Goal: Task Accomplishment & Management: Manage account settings

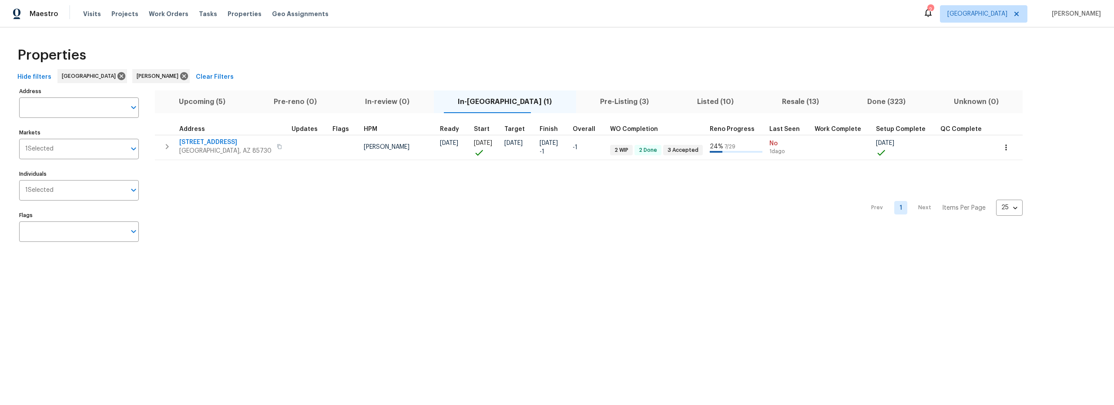
click at [763, 98] on span "Resale (13)" at bounding box center [800, 102] width 75 height 12
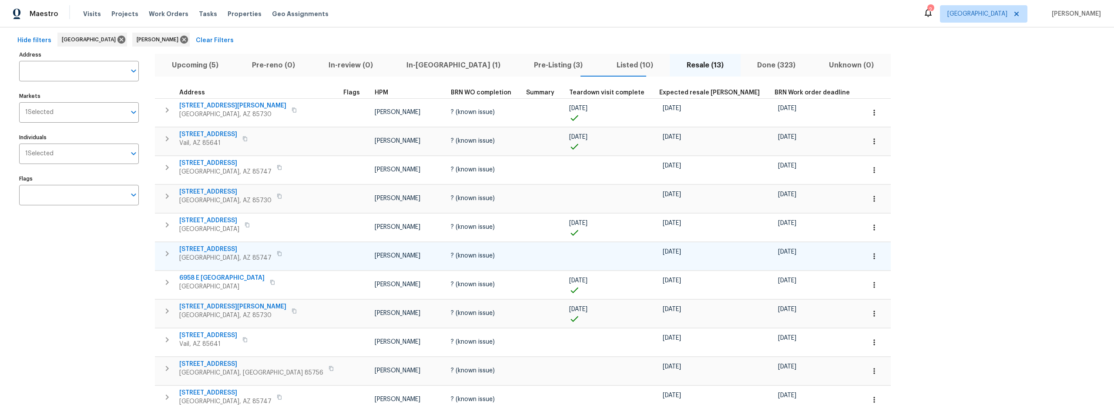
scroll to position [85, 0]
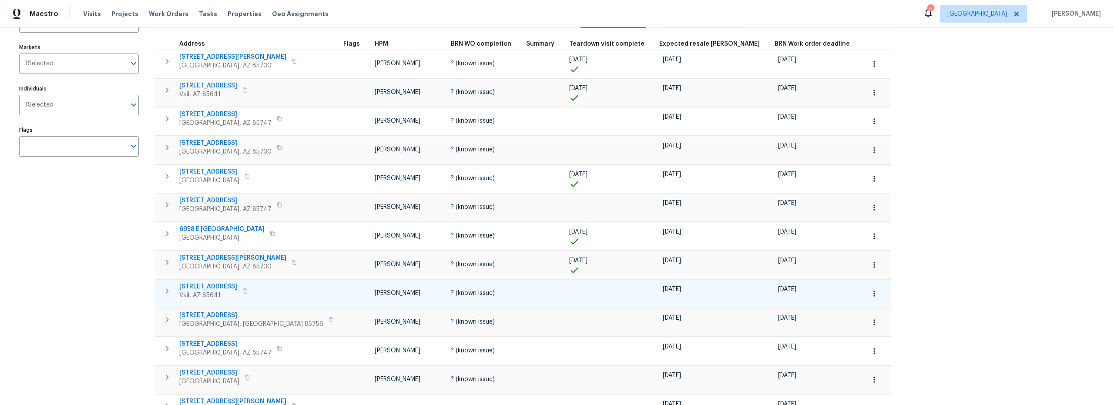
click at [226, 288] on span "10963 E Pima Creek Dr" at bounding box center [208, 287] width 58 height 9
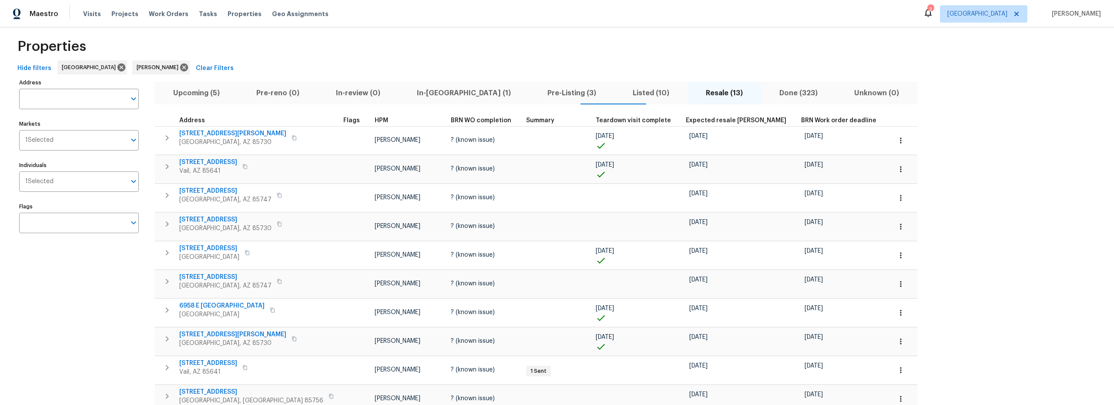
scroll to position [1, 0]
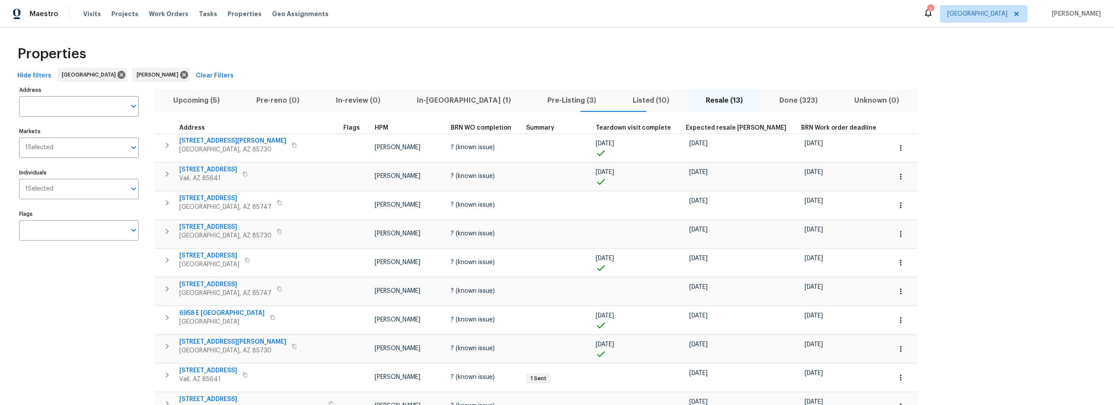
click at [404, 58] on div "Properties" at bounding box center [557, 54] width 1087 height 28
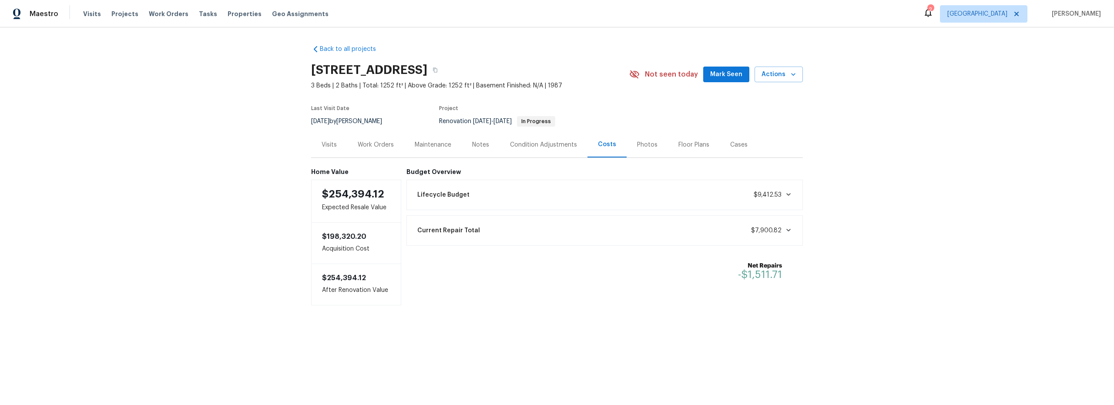
click at [372, 142] on div "Work Orders" at bounding box center [376, 145] width 36 height 9
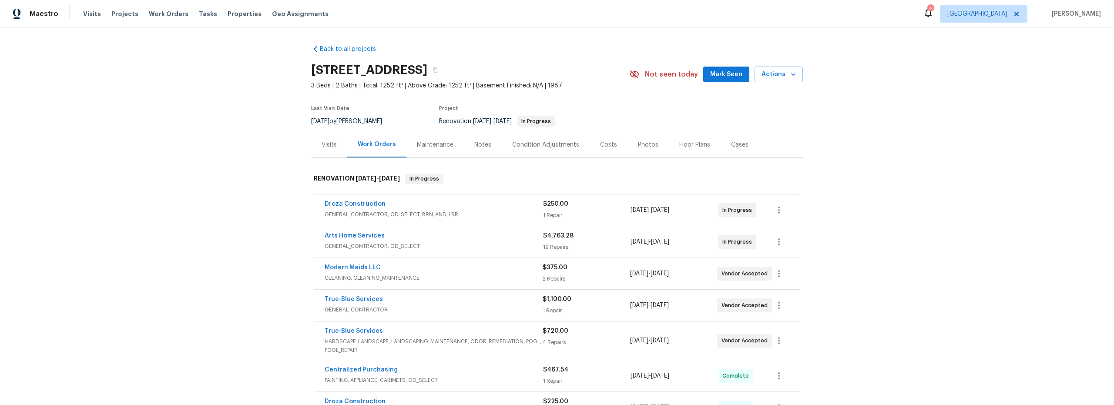
click at [480, 242] on span "GENERAL_CONTRACTOR, OD_SELECT" at bounding box center [434, 246] width 219 height 9
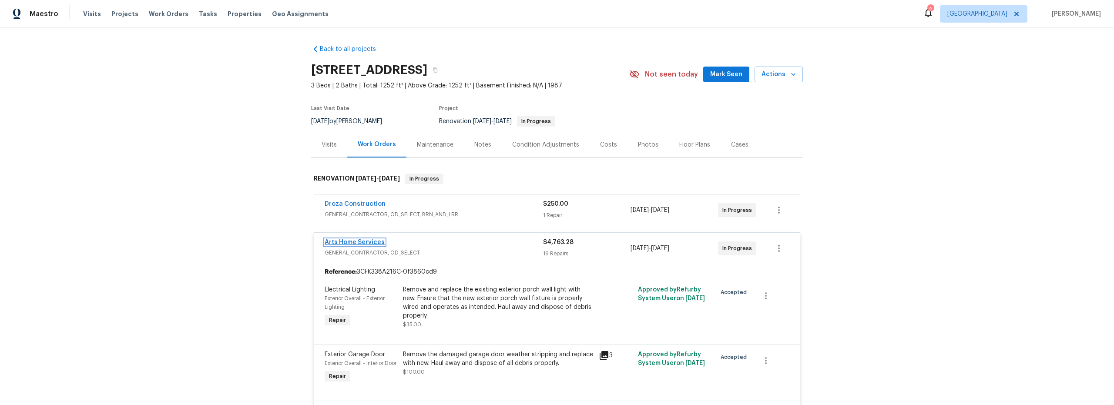
click at [368, 243] on link "Arts Home Services" at bounding box center [355, 242] width 60 height 6
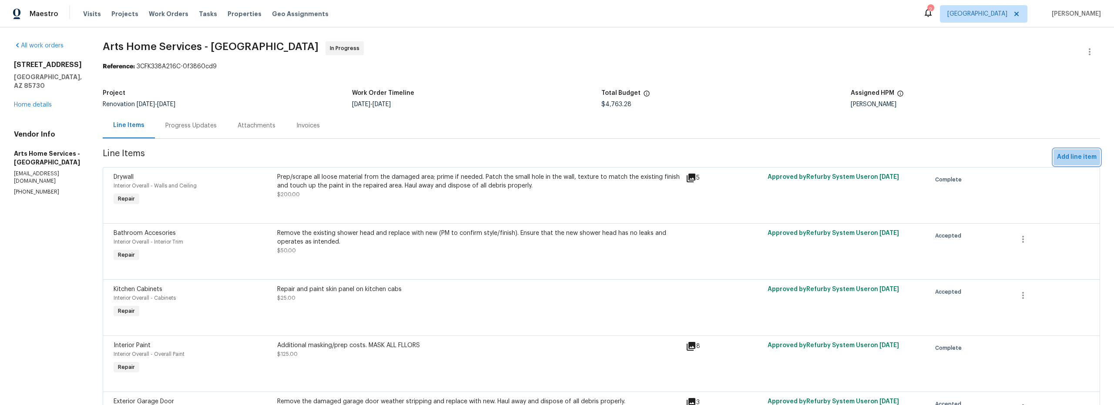
click at [1062, 158] on span "Add line item" at bounding box center [1077, 157] width 40 height 11
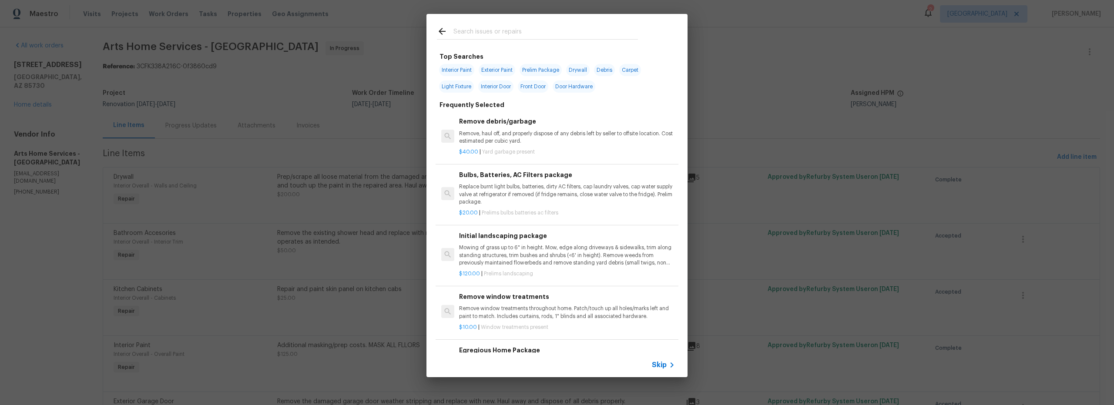
click at [511, 37] on input "text" at bounding box center [546, 32] width 185 height 13
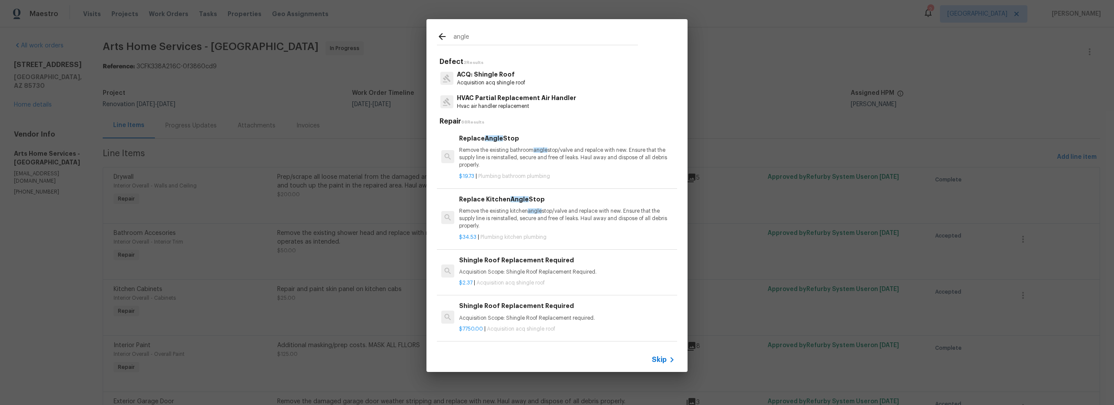
type input "angle"
click at [506, 159] on p "Remove the existing bathroom angle stop/valve and repalce with new. Ensure that…" at bounding box center [567, 158] width 216 height 22
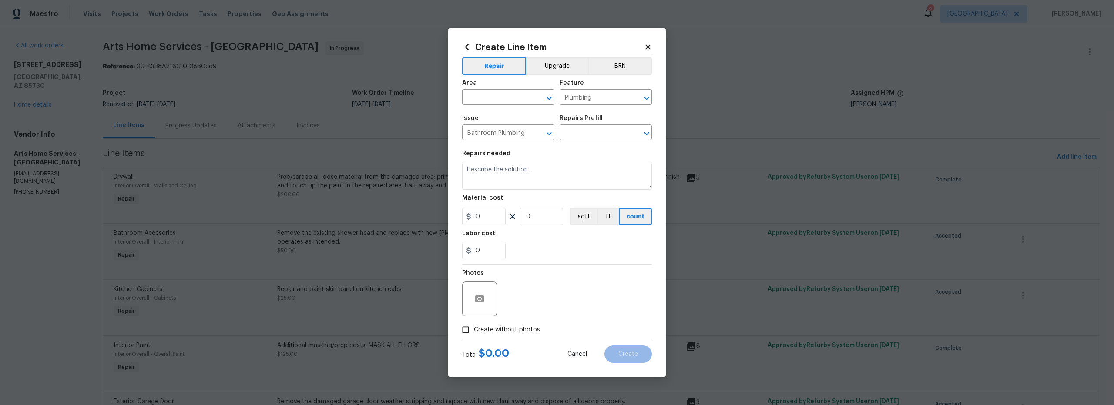
type input "Replace Angle Stop $19.73"
type textarea "Remove the existing bathroom angle stop/valve and repalce with new. Ensure that…"
type input "19.73"
type input "1"
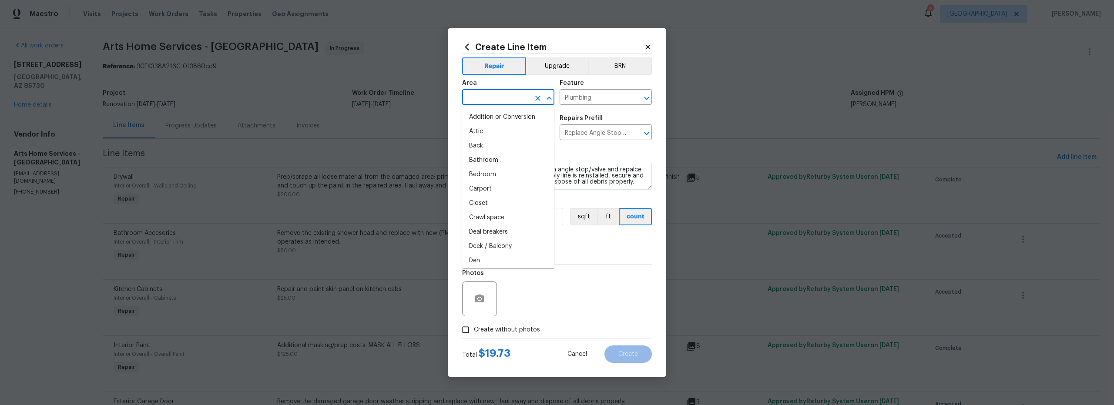
click at [504, 102] on input "text" at bounding box center [496, 97] width 68 height 13
drag, startPoint x: 509, startPoint y: 134, endPoint x: 519, endPoint y: 137, distance: 10.5
click at [509, 134] on li "Interior Overall" at bounding box center [508, 132] width 92 height 14
type input "Interior Overall"
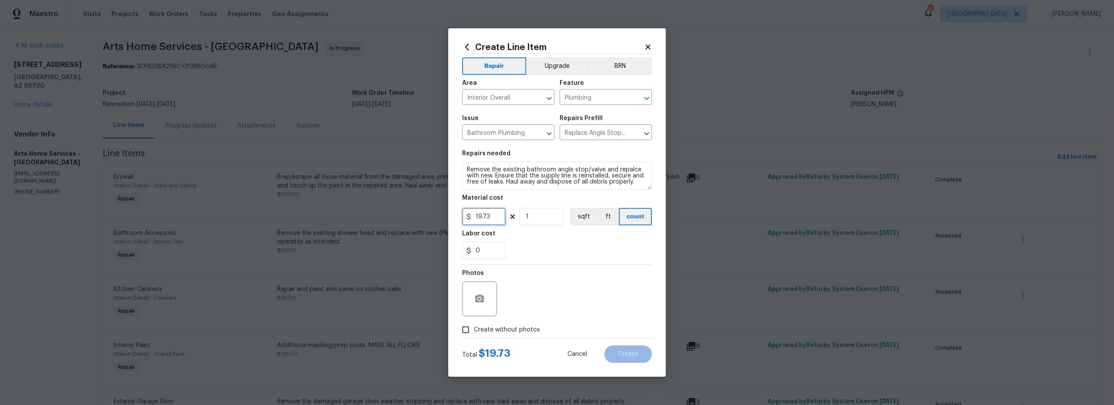
drag, startPoint x: 497, startPoint y: 217, endPoint x: 366, endPoint y: 209, distance: 131.2
click at [384, 210] on div "Create Line Item Repair Upgrade BRN Area Interior Overall ​ Feature Plumbing ​ …" at bounding box center [557, 202] width 1114 height 405
type input "85"
click at [551, 293] on div "Photos" at bounding box center [557, 293] width 190 height 57
drag, startPoint x: 468, startPoint y: 332, endPoint x: 491, endPoint y: 334, distance: 22.8
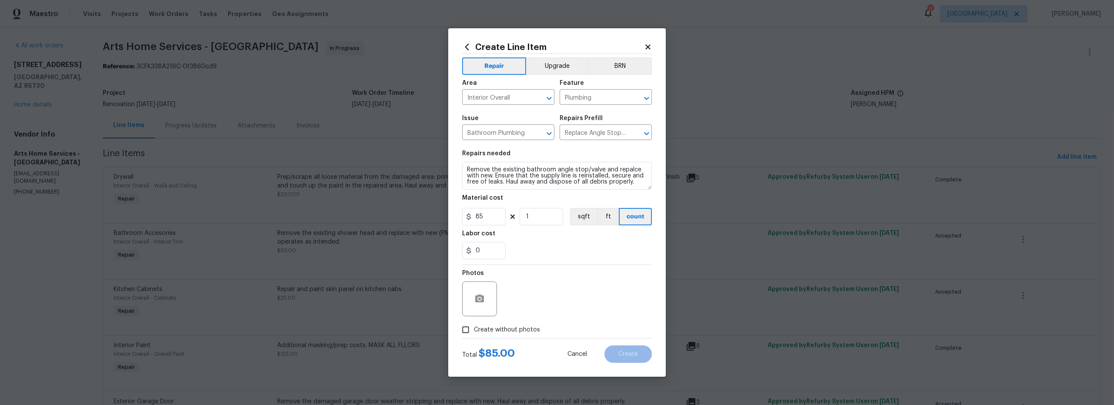
click at [468, 332] on input "Create without photos" at bounding box center [466, 330] width 17 height 17
checkbox input "true"
click at [532, 304] on textarea at bounding box center [578, 299] width 148 height 35
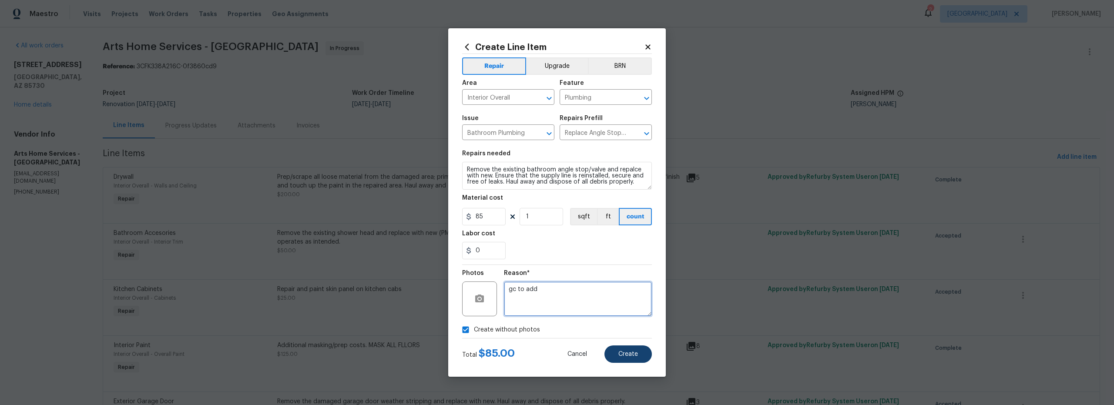
type textarea "gc to add"
click at [639, 358] on button "Create" at bounding box center [628, 354] width 47 height 17
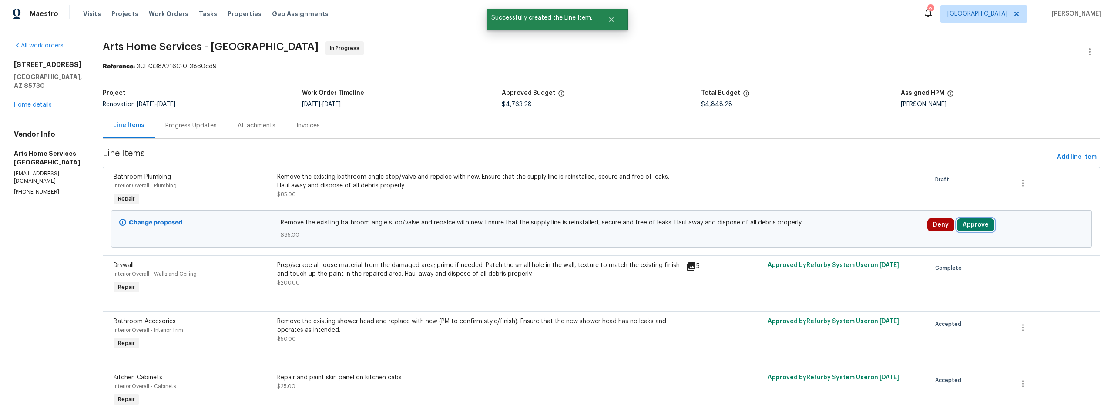
click at [973, 227] on button "Approve" at bounding box center [975, 225] width 37 height 13
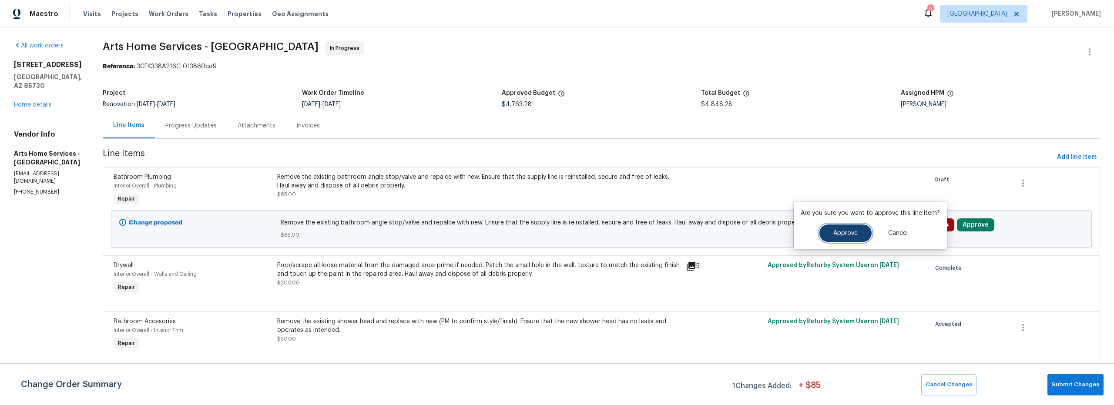
click at [845, 236] on span "Approve" at bounding box center [846, 233] width 24 height 7
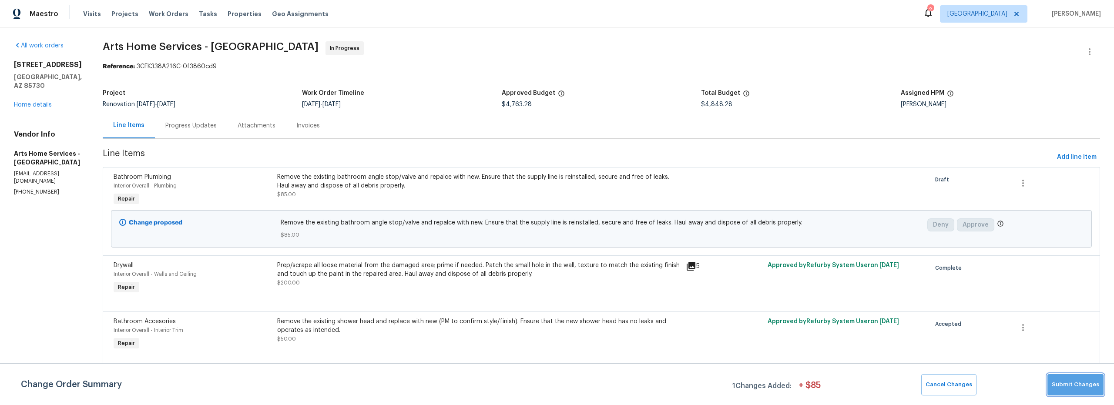
click at [1077, 390] on button "Submit Changes" at bounding box center [1076, 384] width 56 height 21
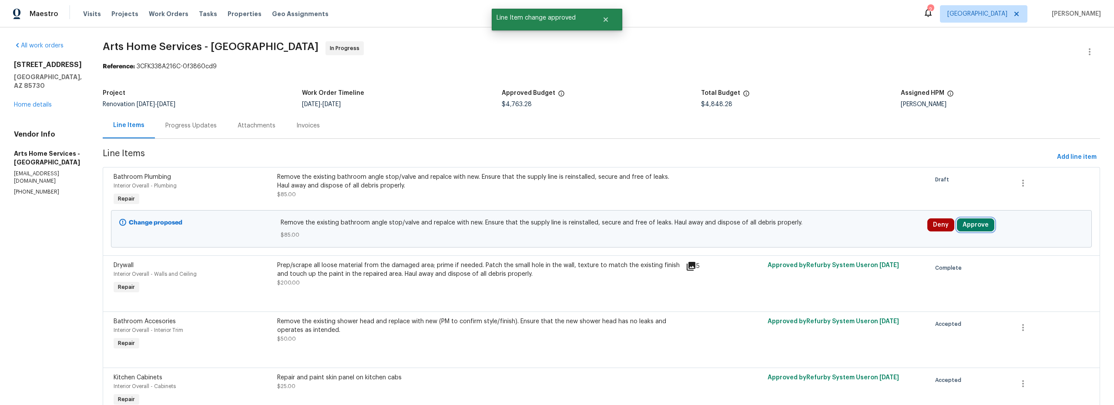
click at [970, 226] on button "Approve" at bounding box center [975, 225] width 37 height 13
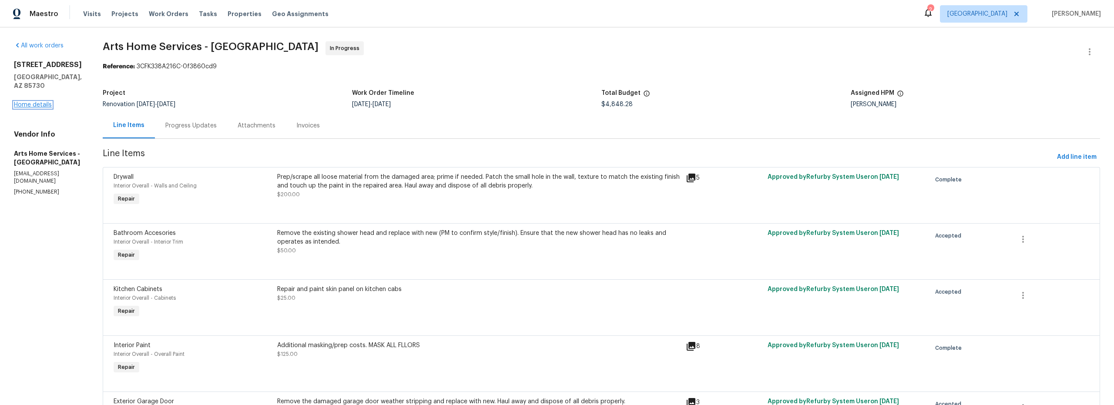
click at [45, 106] on link "Home details" at bounding box center [33, 105] width 38 height 6
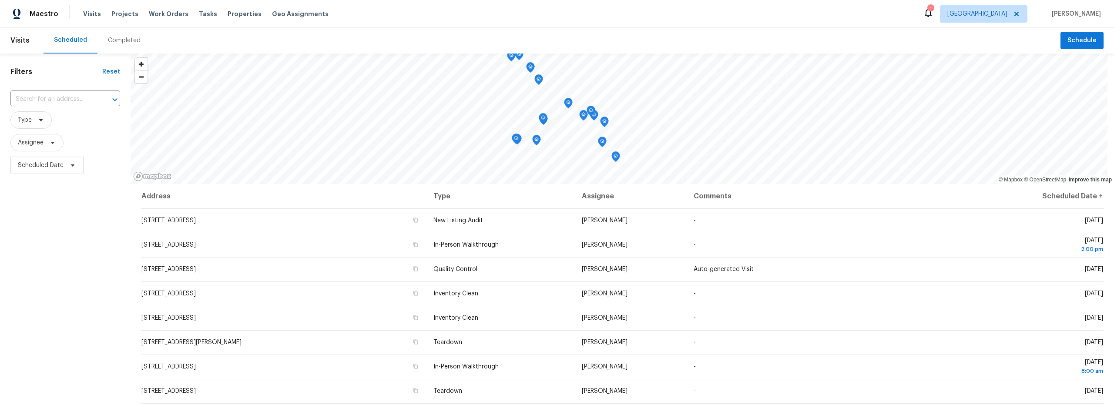
scroll to position [211, 0]
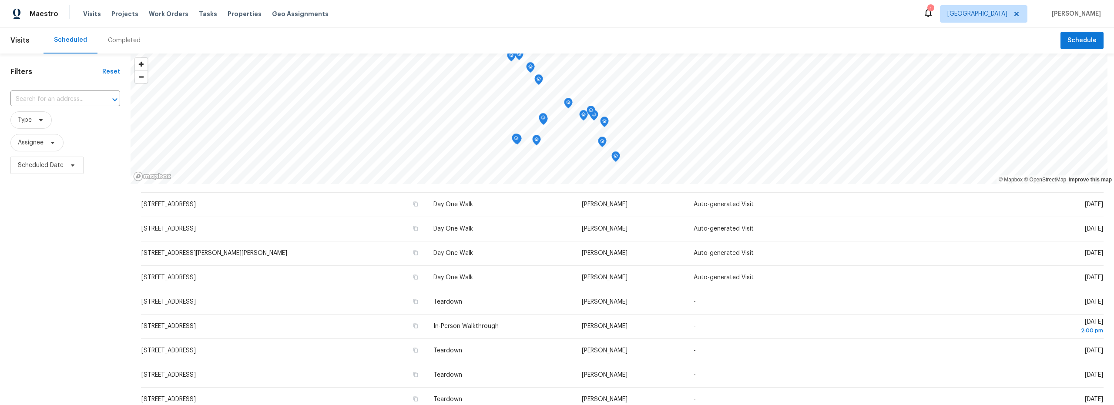
click at [120, 42] on div "Completed" at bounding box center [124, 40] width 33 height 9
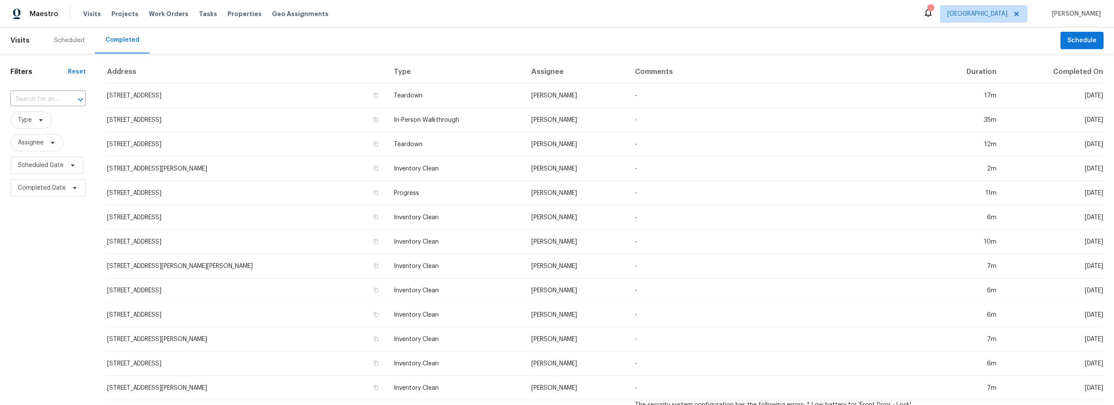
click at [73, 39] on div "Scheduled" at bounding box center [69, 40] width 30 height 9
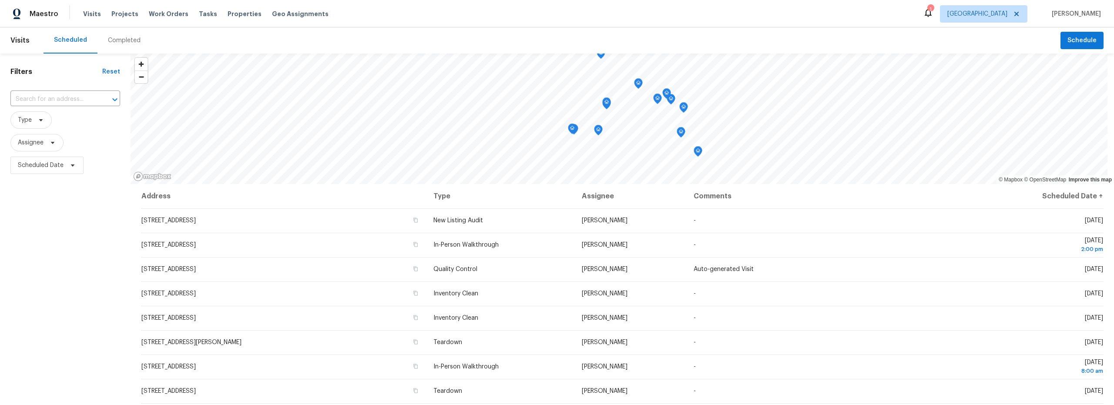
click at [548, 248] on td "In-Person Walkthrough" at bounding box center [501, 245] width 148 height 24
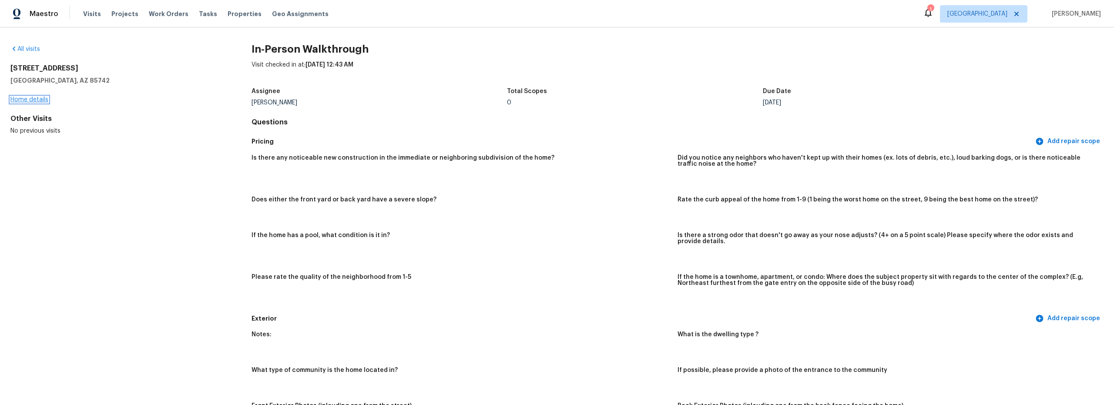
click at [37, 100] on link "Home details" at bounding box center [29, 100] width 38 height 6
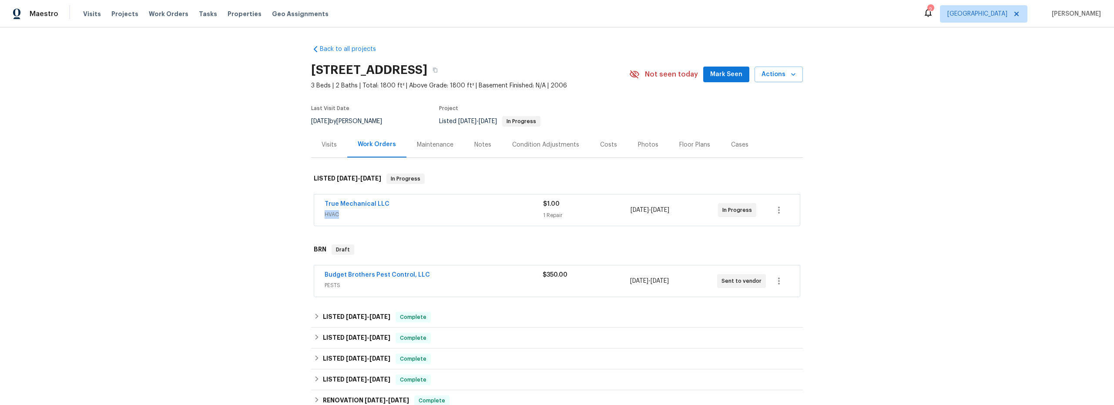
click at [462, 210] on span "HVAC" at bounding box center [434, 214] width 219 height 9
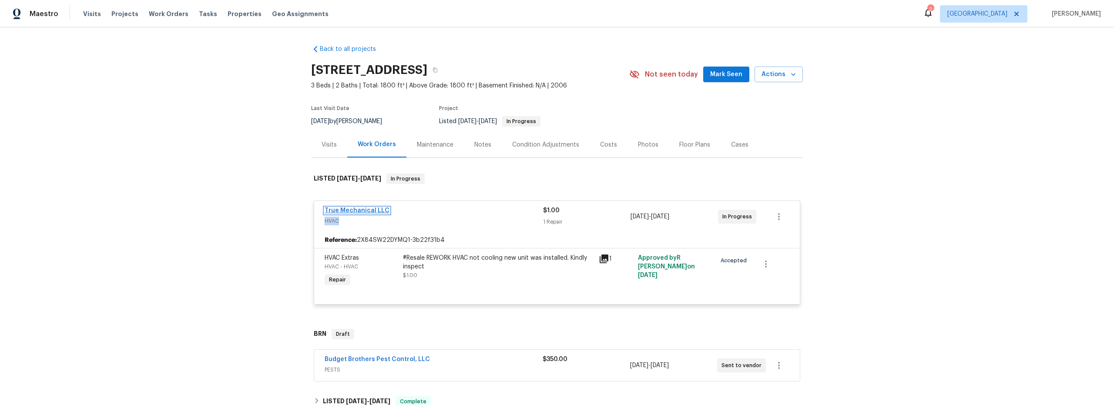
click at [369, 212] on link "True Mechanical LLC" at bounding box center [357, 211] width 65 height 6
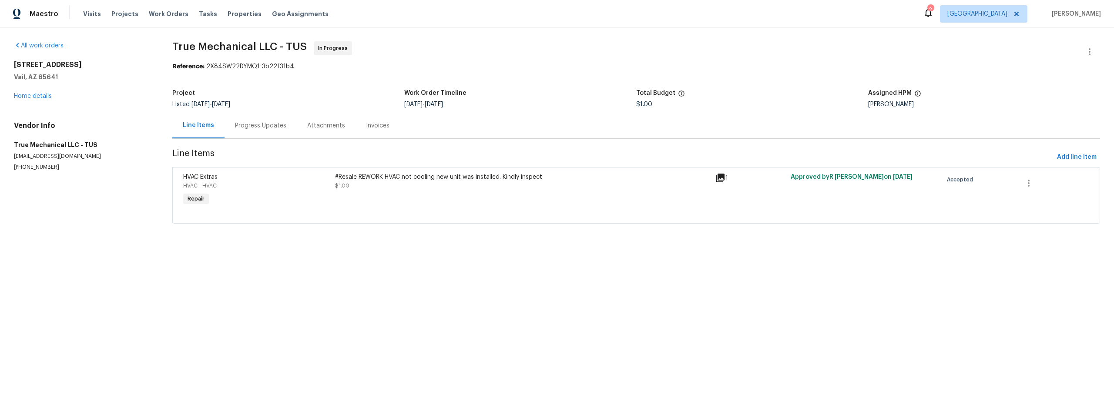
click at [262, 125] on div "Progress Updates" at bounding box center [260, 125] width 51 height 9
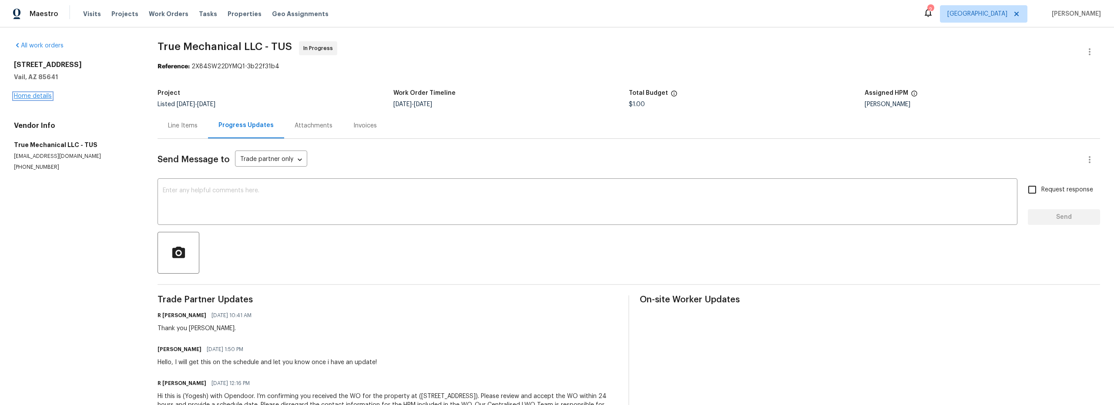
click at [44, 96] on link "Home details" at bounding box center [33, 96] width 38 height 6
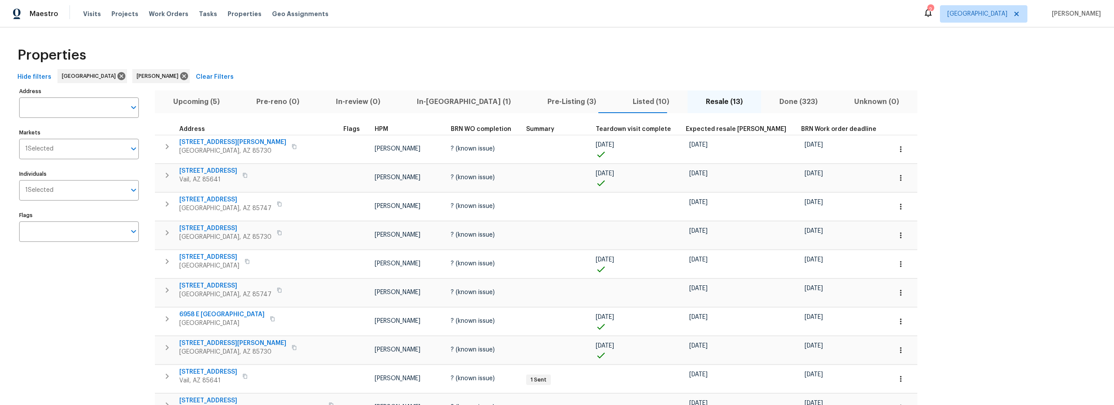
scroll to position [1, 0]
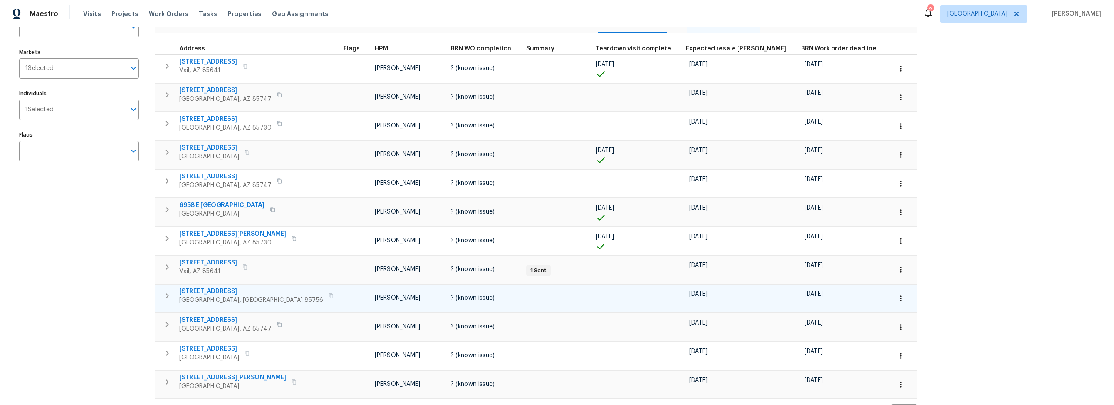
scroll to position [70, 0]
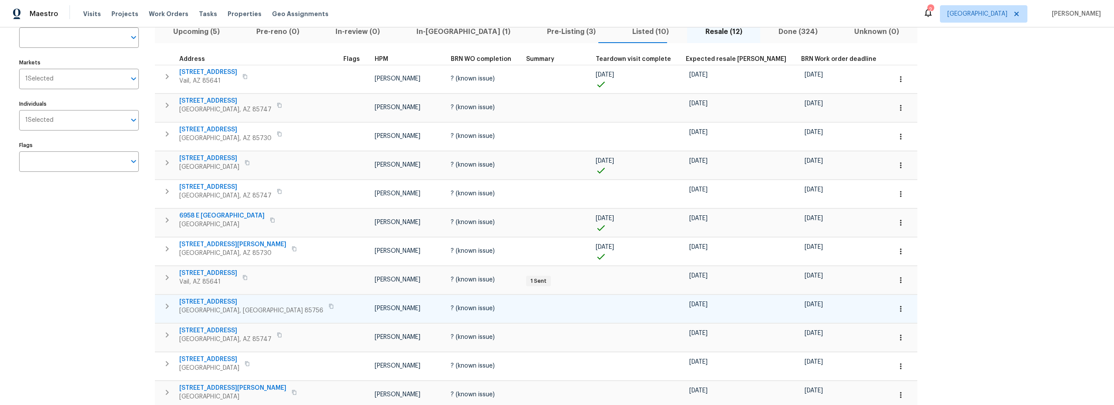
click at [897, 310] on icon "button" at bounding box center [901, 309] width 9 height 9
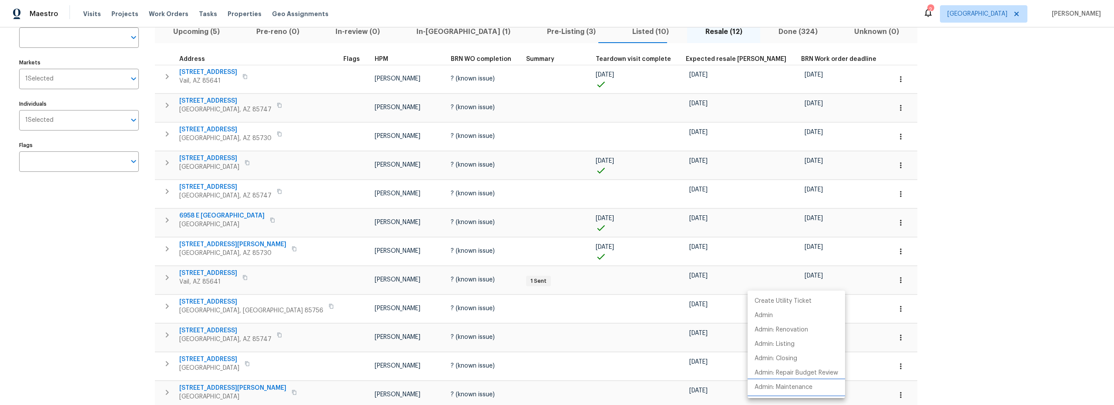
click at [799, 387] on p "Admin: Maintenance" at bounding box center [784, 387] width 58 height 9
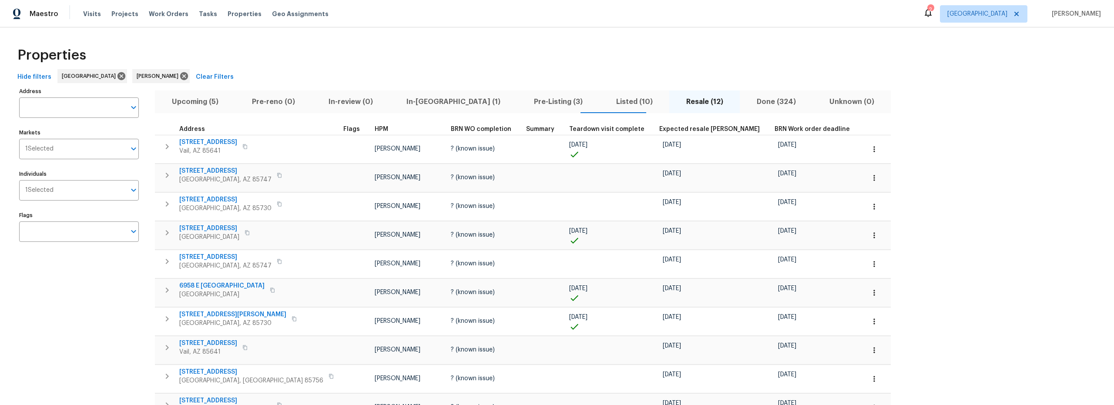
click at [421, 57] on div "Properties" at bounding box center [557, 55] width 1087 height 28
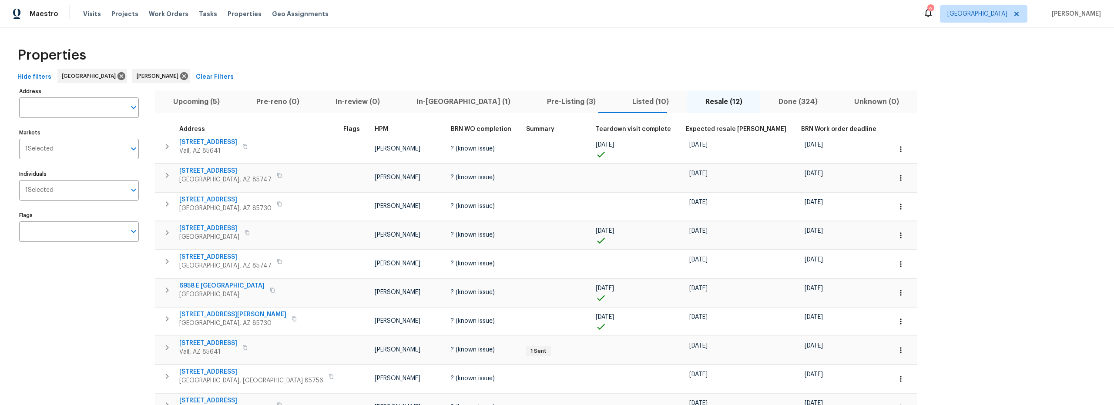
click at [211, 101] on span "Upcoming (5)" at bounding box center [196, 102] width 73 height 12
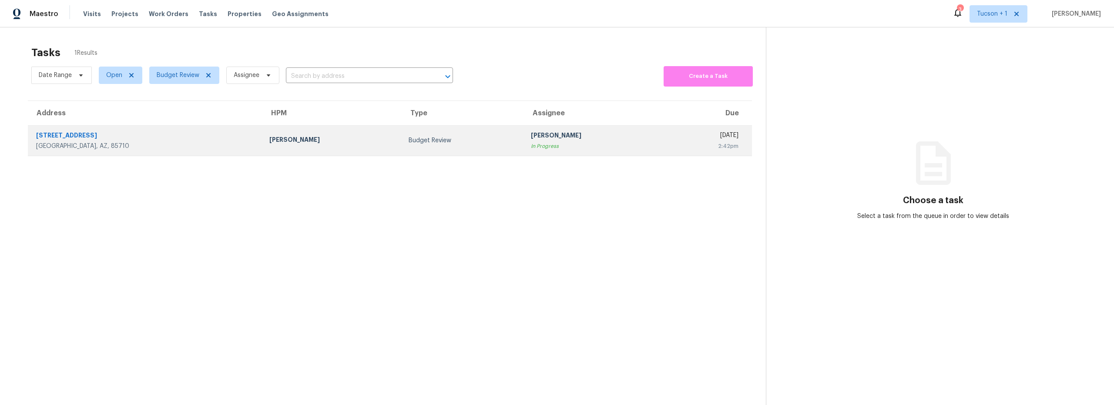
click at [123, 139] on div "260 N Camino Seco" at bounding box center [145, 136] width 219 height 11
